Goal: Transaction & Acquisition: Purchase product/service

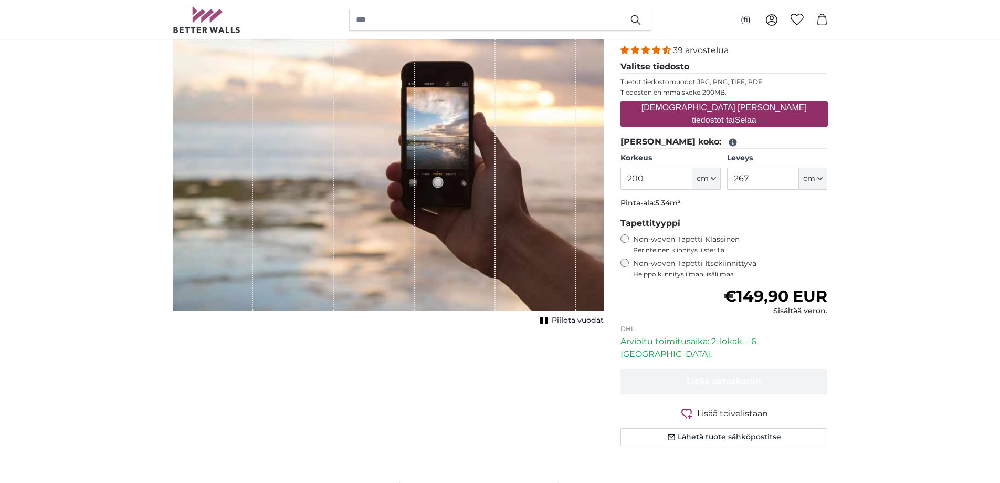
scroll to position [158, 0]
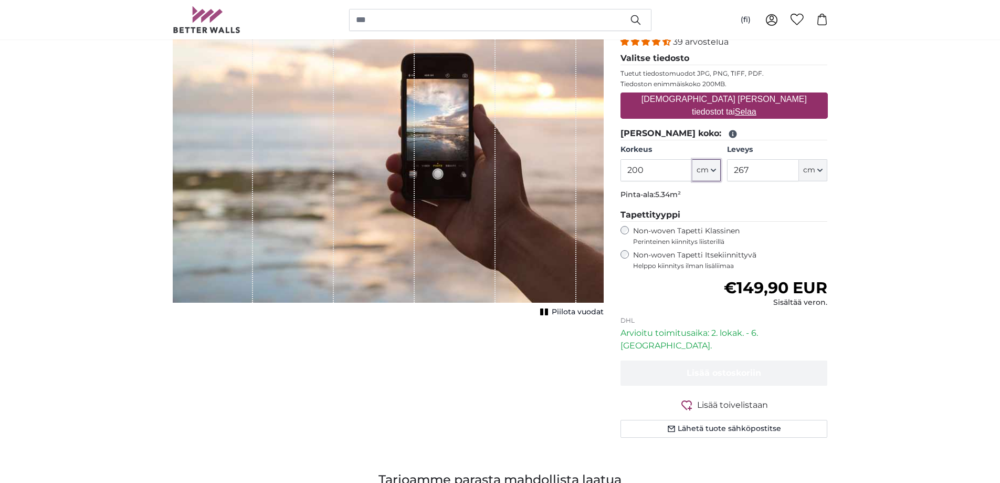
click at [715, 171] on icon "button" at bounding box center [713, 169] width 5 height 5
click at [655, 172] on input "200" at bounding box center [657, 170] width 72 height 22
type input "180"
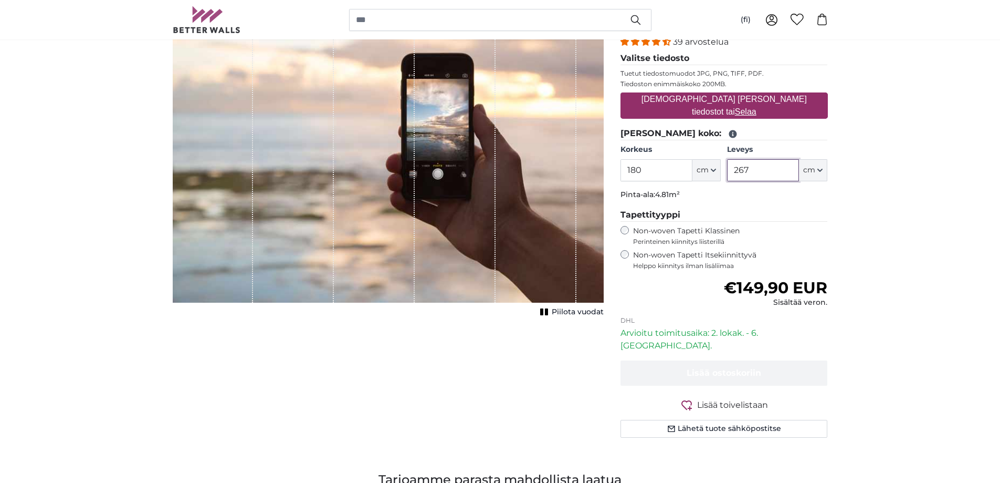
click at [764, 168] on input "267" at bounding box center [763, 170] width 72 height 22
type input "300"
